Goal: Task Accomplishment & Management: Manage account settings

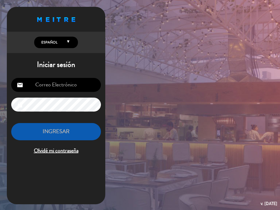
select select "es"
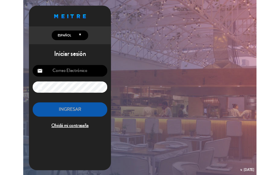
scroll to position [0, 0]
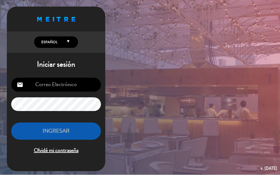
click at [66, 83] on input "email" at bounding box center [56, 85] width 90 height 14
type input "[EMAIL_ADDRESS][PERSON_NAME][DOMAIN_NAME]"
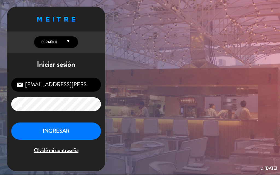
click at [77, 127] on button "INGRESAR" at bounding box center [56, 131] width 90 height 17
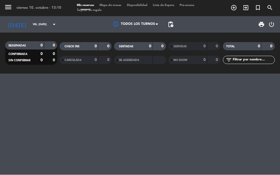
select select "es"
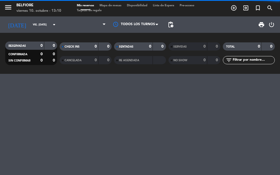
select select "lunch"
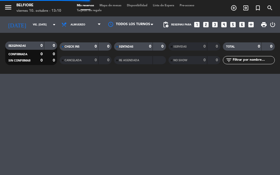
select select "lunch"
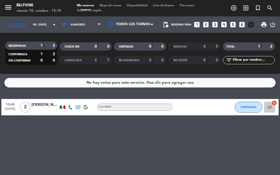
click at [99, 26] on select "Todos los servicios Almuerzo Cena" at bounding box center [81, 25] width 45 height 12
click at [42, 107] on div "[PERSON_NAME]" at bounding box center [44, 105] width 27 height 6
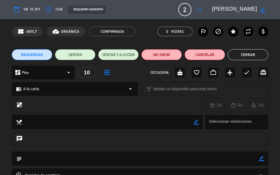
select select "es"
